Goal: Communication & Community: Participate in discussion

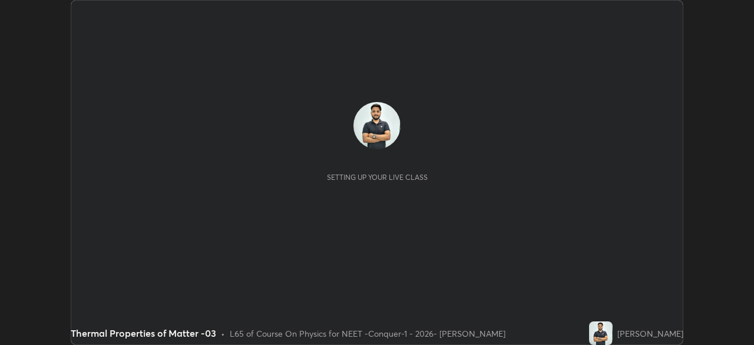
scroll to position [345, 754]
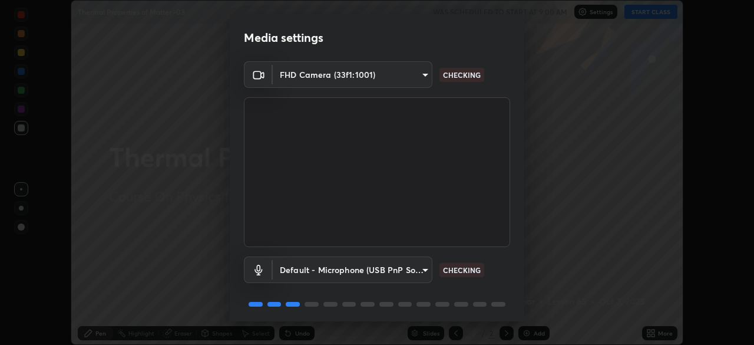
click at [417, 271] on body "Erase all Thermal Properties of Matter -03 WAS SCHEDULED TO START AT 9:00 AM Se…" at bounding box center [377, 172] width 754 height 345
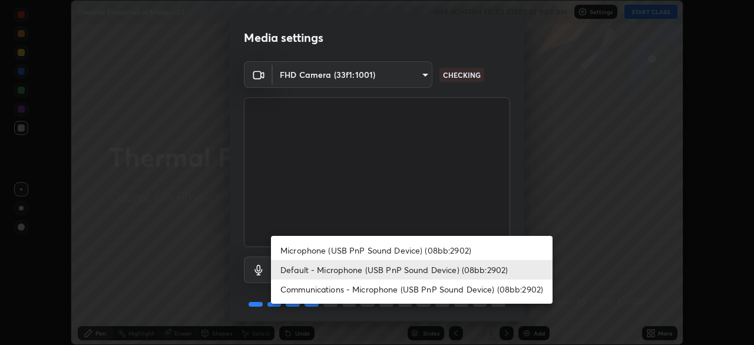
click at [411, 252] on li "Microphone (USB PnP Sound Device) (08bb:2902)" at bounding box center [412, 249] width 282 height 19
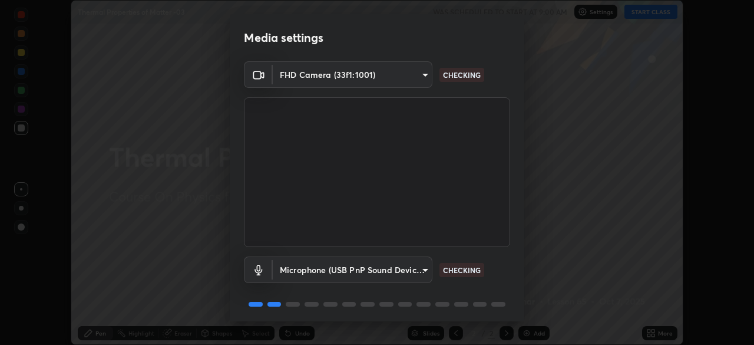
click at [405, 265] on body "Erase all Thermal Properties of Matter -03 WAS SCHEDULED TO START AT 9:00 AM Se…" at bounding box center [377, 172] width 754 height 345
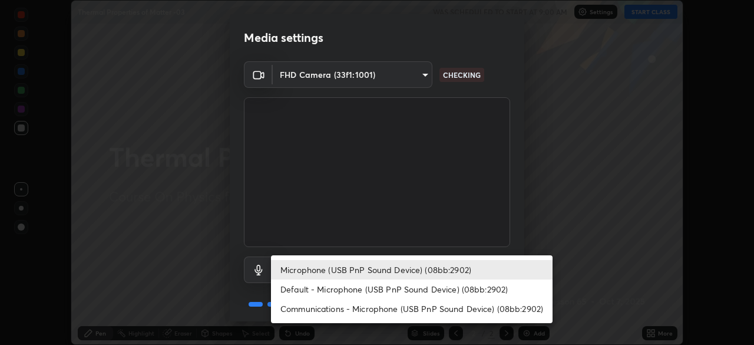
click at [390, 284] on li "Default - Microphone (USB PnP Sound Device) (08bb:2902)" at bounding box center [412, 288] width 282 height 19
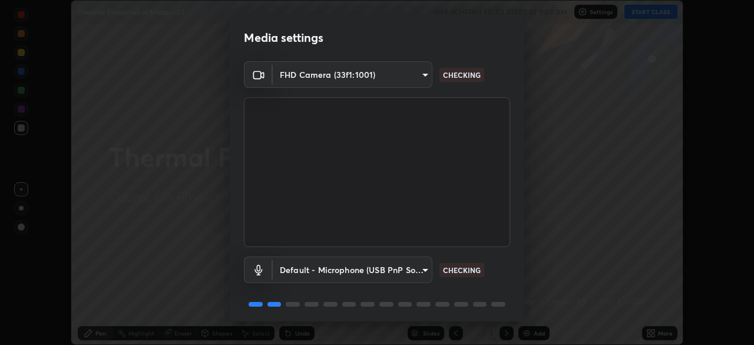
type input "default"
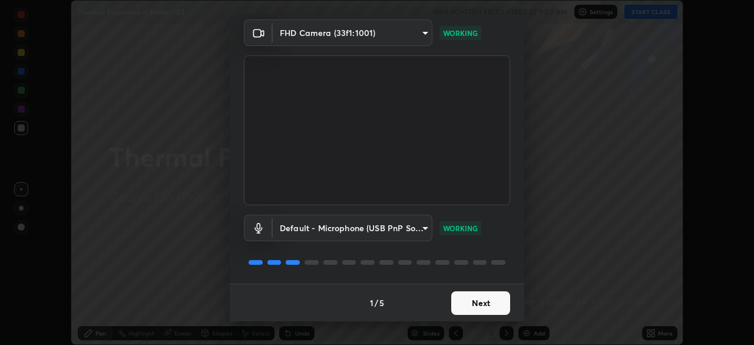
click at [492, 301] on button "Next" at bounding box center [480, 303] width 59 height 24
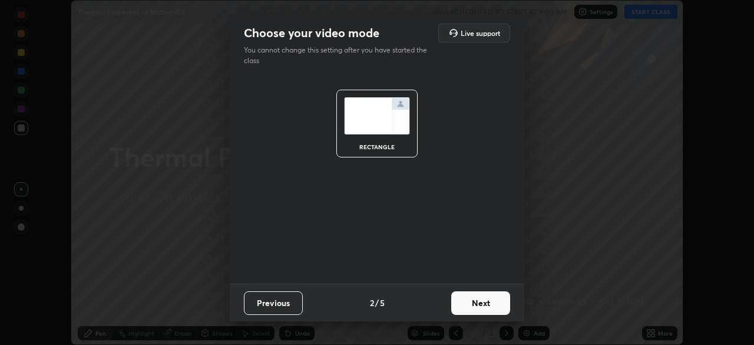
click at [492, 304] on button "Next" at bounding box center [480, 303] width 59 height 24
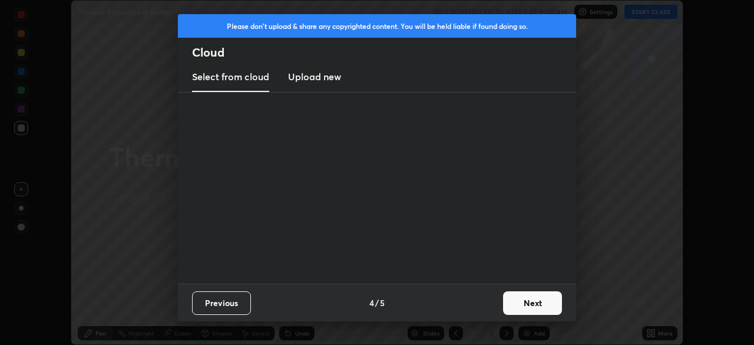
click at [492, 303] on div "Previous 4 / 5 Next" at bounding box center [377, 303] width 398 height 38
click at [521, 298] on button "Next" at bounding box center [532, 303] width 59 height 24
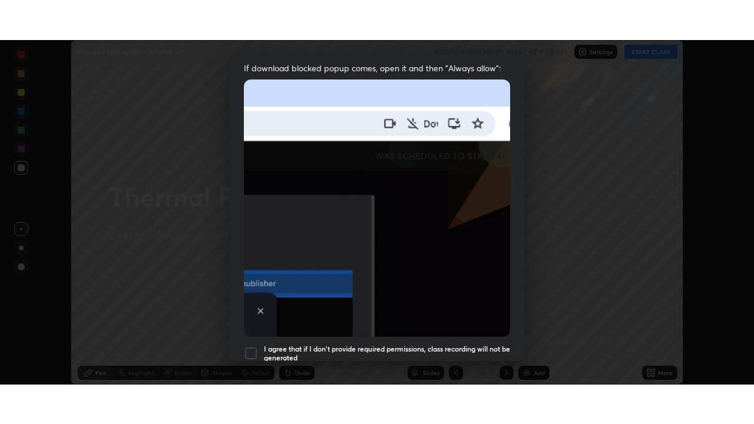
scroll to position [282, 0]
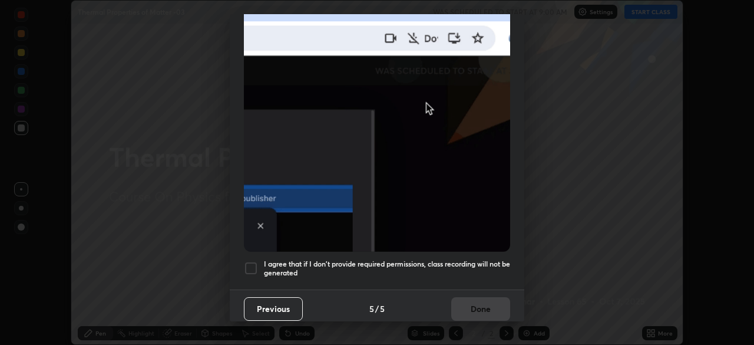
click at [251, 262] on div at bounding box center [251, 268] width 14 height 14
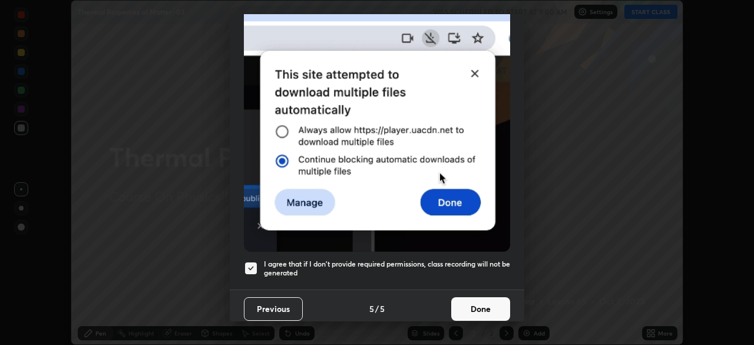
click at [487, 305] on button "Done" at bounding box center [480, 309] width 59 height 24
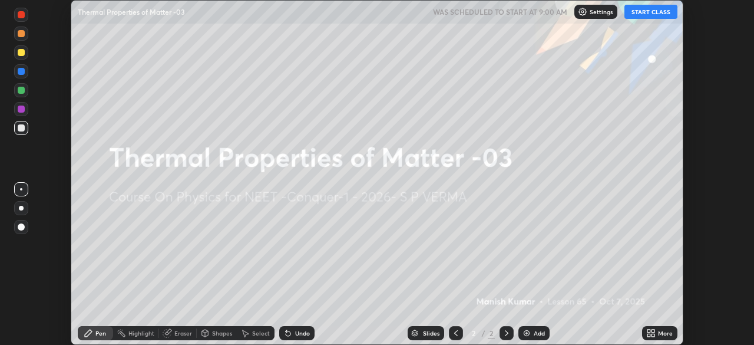
click at [658, 14] on button "START CLASS" at bounding box center [651, 12] width 53 height 14
click at [661, 332] on div "More" at bounding box center [665, 333] width 15 height 6
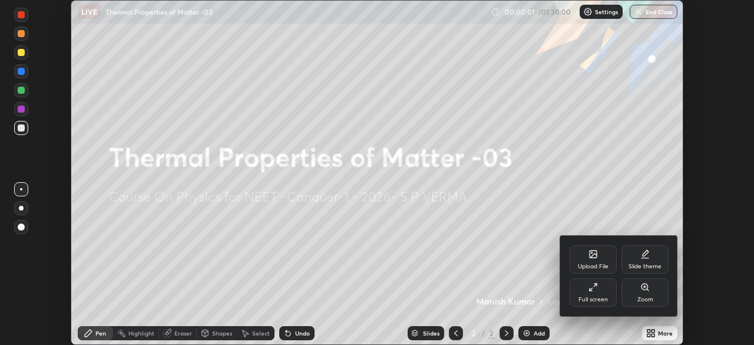
click at [604, 295] on div "Full screen" at bounding box center [593, 292] width 47 height 28
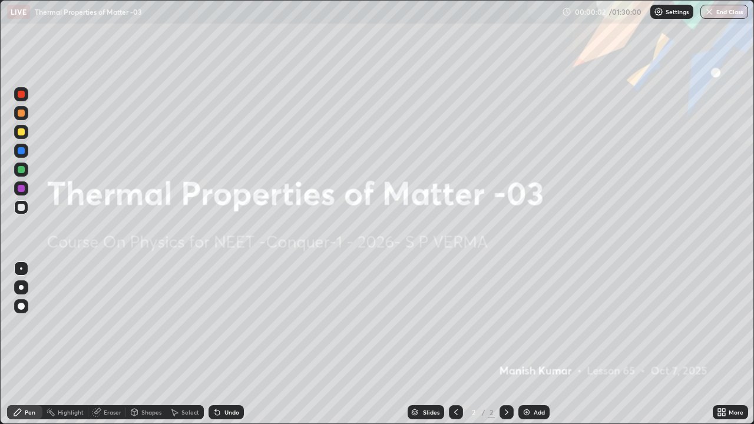
scroll to position [424, 754]
click at [539, 344] on div "Add" at bounding box center [539, 413] width 11 height 6
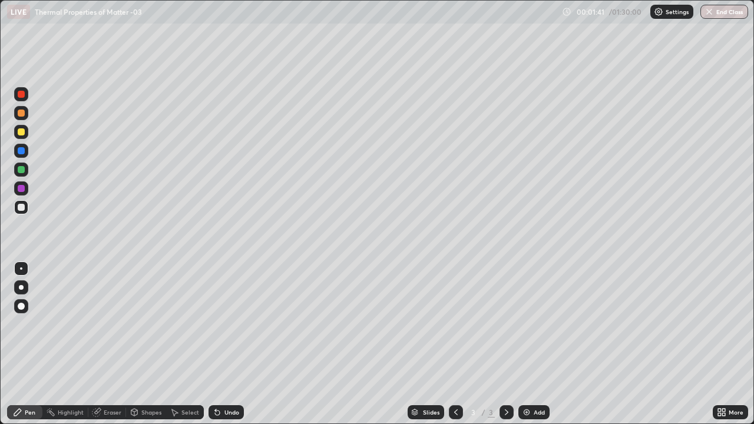
click at [25, 212] on div at bounding box center [21, 207] width 14 height 14
click at [24, 114] on div at bounding box center [21, 113] width 7 height 7
click at [21, 95] on div at bounding box center [21, 94] width 7 height 7
click at [536, 344] on div "Add" at bounding box center [539, 413] width 11 height 6
click at [24, 209] on div at bounding box center [21, 207] width 7 height 7
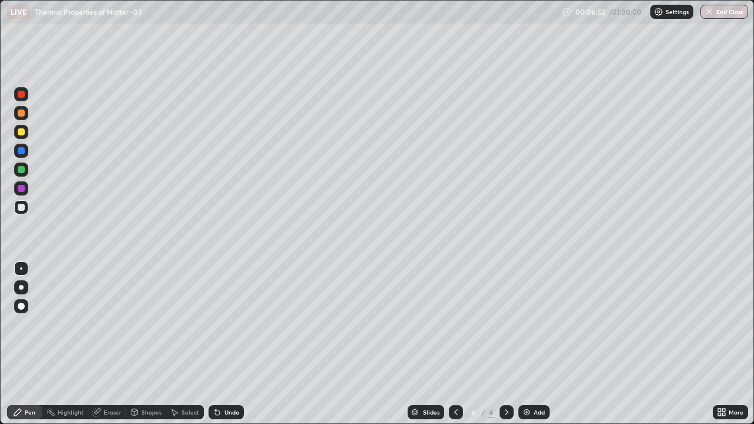
click at [20, 113] on div at bounding box center [21, 113] width 7 height 7
click at [237, 344] on div "Undo" at bounding box center [226, 413] width 35 height 14
click at [19, 97] on div at bounding box center [21, 94] width 7 height 7
click at [538, 344] on div "Add" at bounding box center [539, 413] width 11 height 6
click at [24, 206] on div at bounding box center [21, 207] width 7 height 7
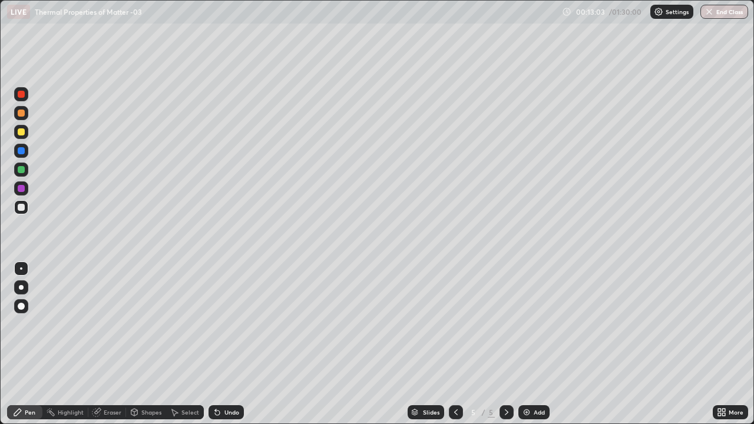
click at [27, 135] on div at bounding box center [21, 132] width 14 height 14
click at [453, 344] on div at bounding box center [456, 413] width 14 height 14
click at [512, 344] on div at bounding box center [507, 413] width 14 height 24
click at [534, 344] on div "Add" at bounding box center [539, 413] width 11 height 6
click at [28, 209] on div at bounding box center [21, 207] width 14 height 14
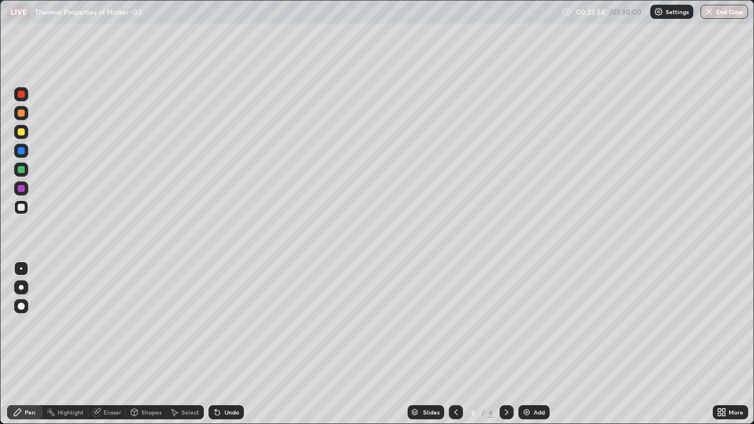
click at [25, 118] on div at bounding box center [21, 113] width 14 height 14
click at [24, 171] on div at bounding box center [21, 169] width 7 height 7
click at [530, 344] on div "Add" at bounding box center [534, 413] width 31 height 14
click at [27, 208] on div at bounding box center [21, 207] width 14 height 14
click at [23, 133] on div at bounding box center [21, 131] width 7 height 7
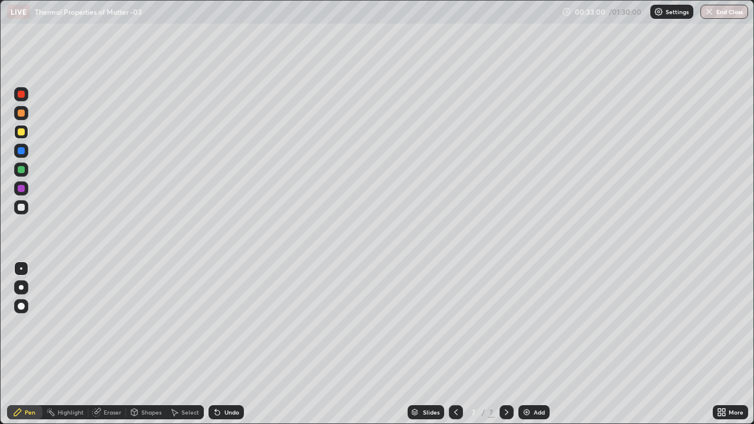
click at [540, 344] on div "Add" at bounding box center [539, 413] width 11 height 6
click at [23, 209] on div at bounding box center [21, 207] width 7 height 7
click at [534, 344] on div "Add" at bounding box center [539, 413] width 11 height 6
click at [22, 132] on div at bounding box center [21, 131] width 7 height 7
click at [23, 210] on div at bounding box center [21, 207] width 7 height 7
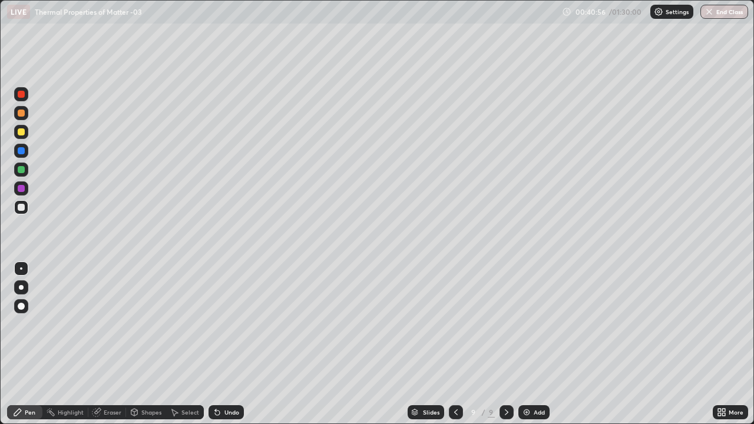
click at [102, 344] on div "Eraser" at bounding box center [107, 413] width 38 height 14
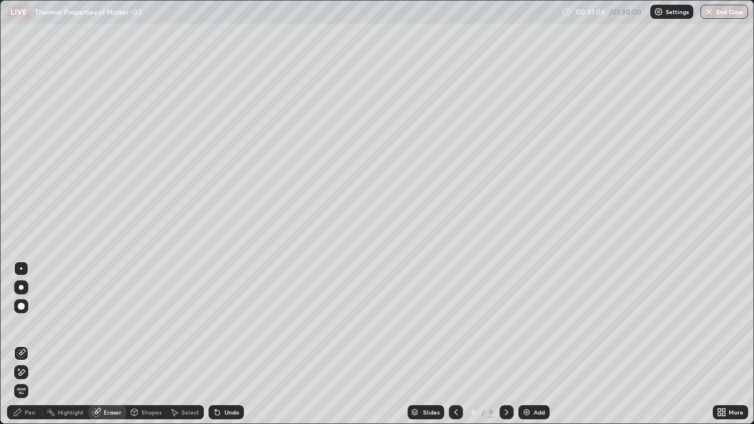
click at [19, 344] on icon at bounding box center [17, 412] width 7 height 7
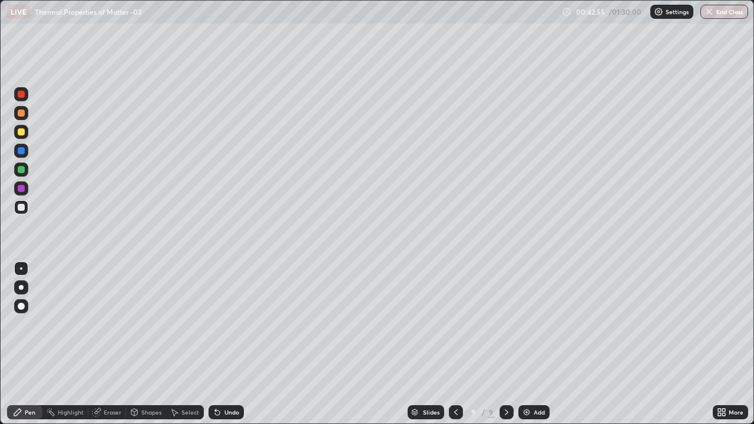
click at [461, 344] on div at bounding box center [456, 413] width 14 height 14
click at [456, 344] on icon at bounding box center [456, 413] width 4 height 6
click at [453, 344] on div at bounding box center [456, 413] width 14 height 24
click at [510, 344] on icon at bounding box center [506, 412] width 9 height 9
click at [506, 344] on icon at bounding box center [506, 412] width 9 height 9
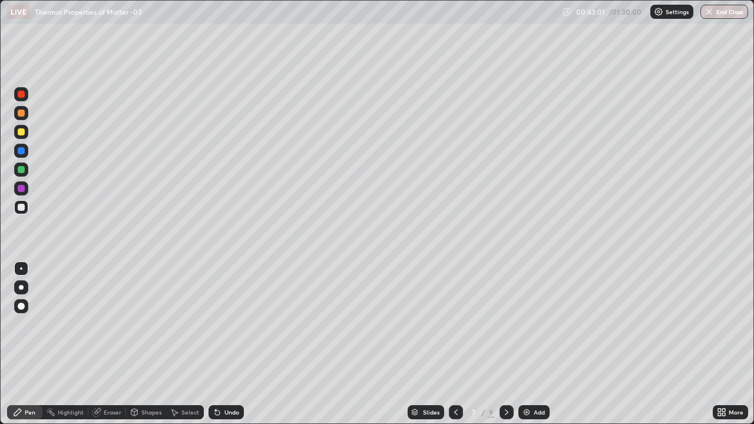
click at [506, 344] on icon at bounding box center [506, 412] width 9 height 9
click at [507, 344] on icon at bounding box center [506, 412] width 9 height 9
click at [27, 96] on div at bounding box center [21, 94] width 14 height 14
click at [535, 344] on div "Add" at bounding box center [539, 413] width 11 height 6
click at [24, 135] on div at bounding box center [21, 132] width 14 height 14
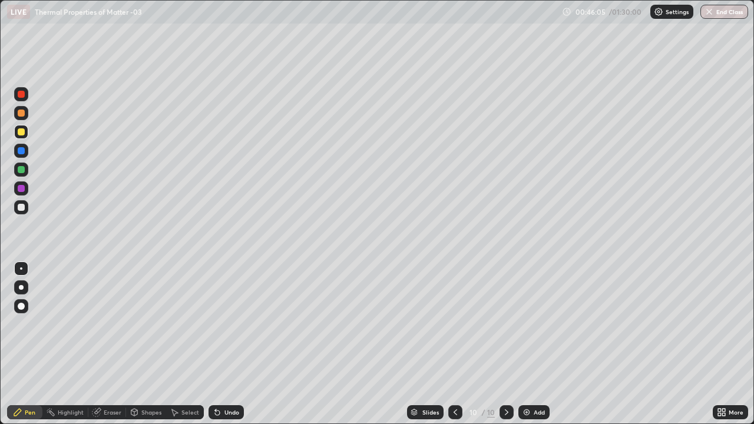
click at [232, 344] on div "Undo" at bounding box center [226, 413] width 35 height 14
click at [224, 344] on div "Undo" at bounding box center [226, 413] width 35 height 14
click at [223, 344] on div "Undo" at bounding box center [226, 413] width 35 height 14
click at [27, 209] on div at bounding box center [21, 207] width 14 height 14
click at [545, 344] on div "Add" at bounding box center [534, 413] width 31 height 14
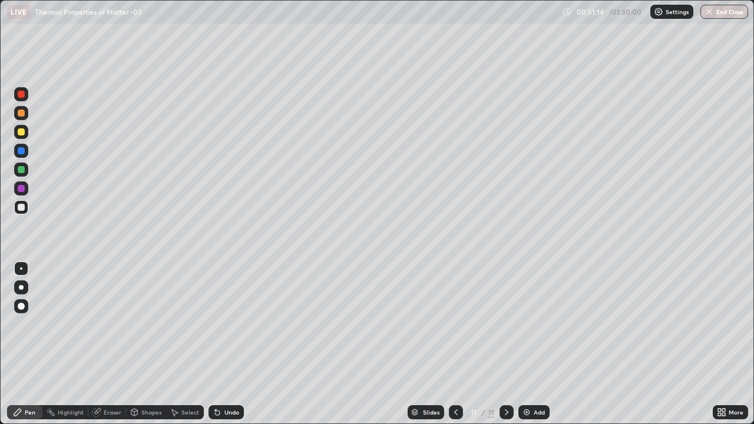
click at [24, 210] on div at bounding box center [21, 207] width 7 height 7
click at [27, 210] on div at bounding box center [21, 207] width 14 height 14
click at [27, 133] on div at bounding box center [21, 132] width 14 height 14
click at [24, 97] on div at bounding box center [21, 94] width 7 height 7
click at [25, 209] on div at bounding box center [21, 207] width 14 height 14
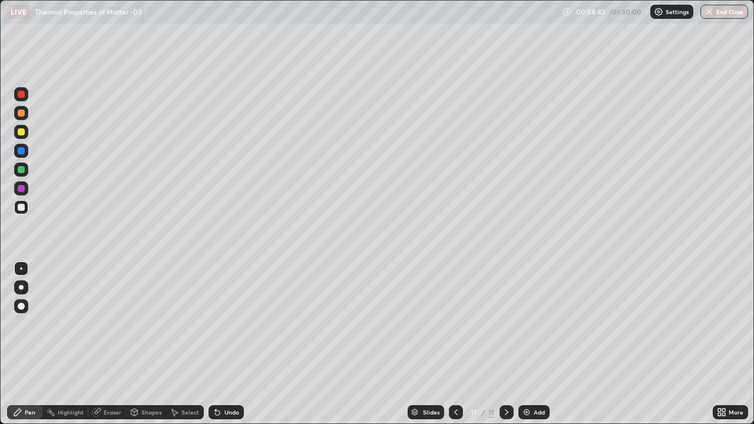
click at [25, 136] on div at bounding box center [21, 132] width 14 height 14
click at [230, 344] on div "Undo" at bounding box center [232, 413] width 15 height 6
click at [534, 344] on div "Add" at bounding box center [539, 413] width 11 height 6
click at [538, 344] on div "Add" at bounding box center [539, 413] width 11 height 6
click at [113, 344] on div "Eraser" at bounding box center [113, 413] width 18 height 6
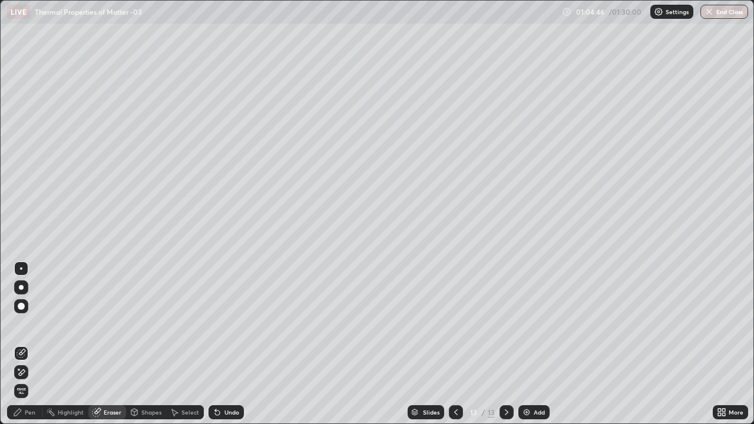
click at [37, 344] on div "Pen" at bounding box center [24, 413] width 35 height 14
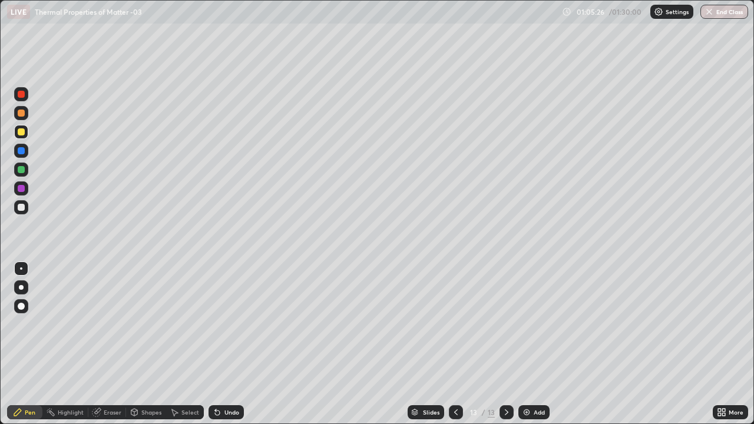
click at [27, 210] on div at bounding box center [21, 207] width 14 height 14
click at [118, 344] on div "Eraser" at bounding box center [113, 413] width 18 height 6
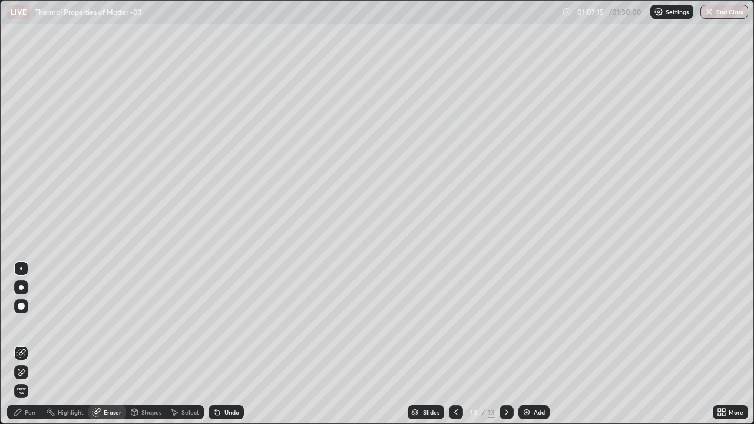
click at [34, 344] on div "Pen" at bounding box center [30, 413] width 11 height 6
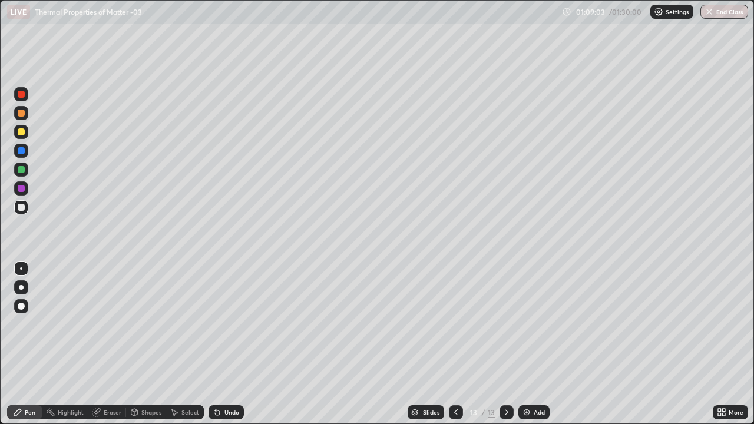
click at [27, 131] on div at bounding box center [21, 132] width 14 height 14
click at [531, 344] on div "Add" at bounding box center [534, 413] width 31 height 14
click at [27, 212] on div at bounding box center [21, 207] width 14 height 14
click at [455, 344] on icon at bounding box center [455, 412] width 9 height 9
click at [506, 344] on icon at bounding box center [506, 412] width 9 height 9
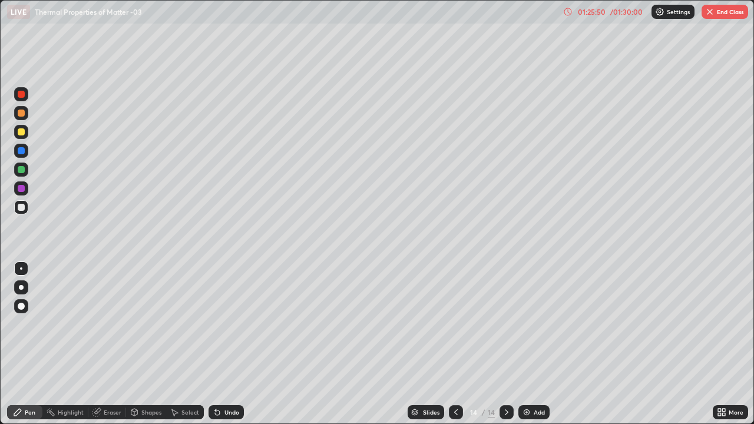
click at [734, 14] on button "End Class" at bounding box center [725, 12] width 47 height 14
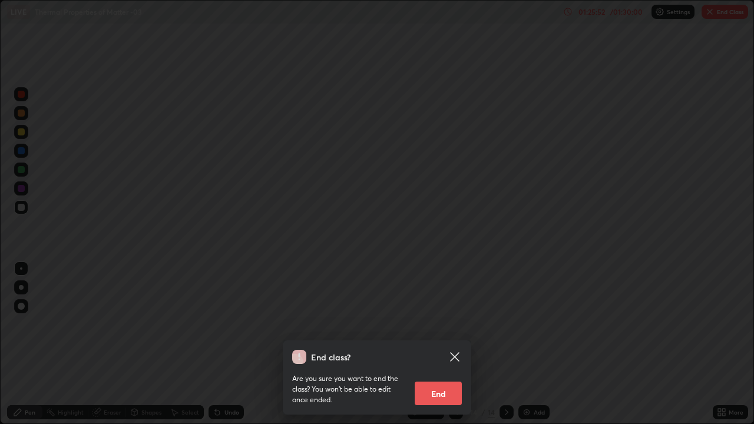
click at [451, 344] on button "End" at bounding box center [438, 394] width 47 height 24
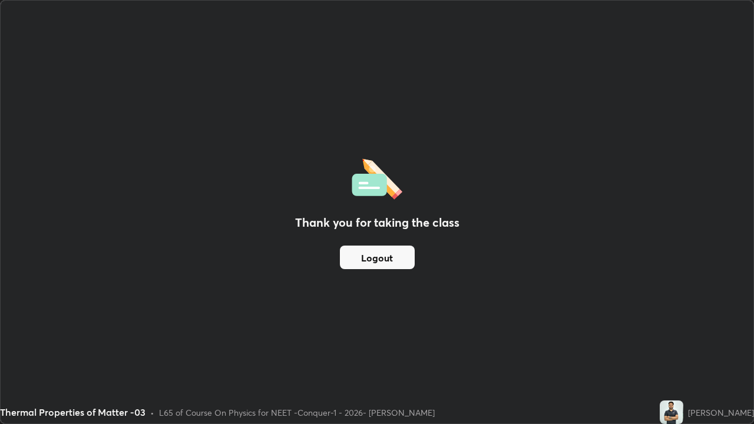
click at [391, 262] on button "Logout" at bounding box center [377, 258] width 75 height 24
